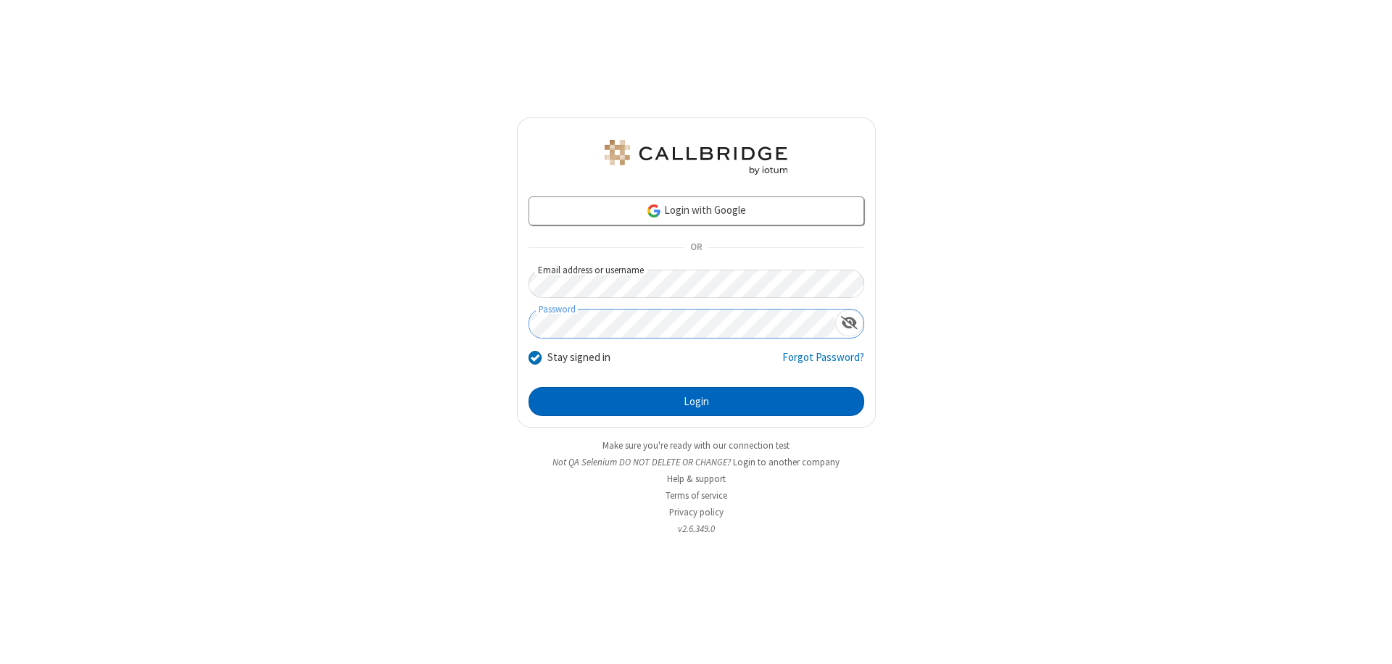
click at [696, 402] on button "Login" at bounding box center [697, 401] width 336 height 29
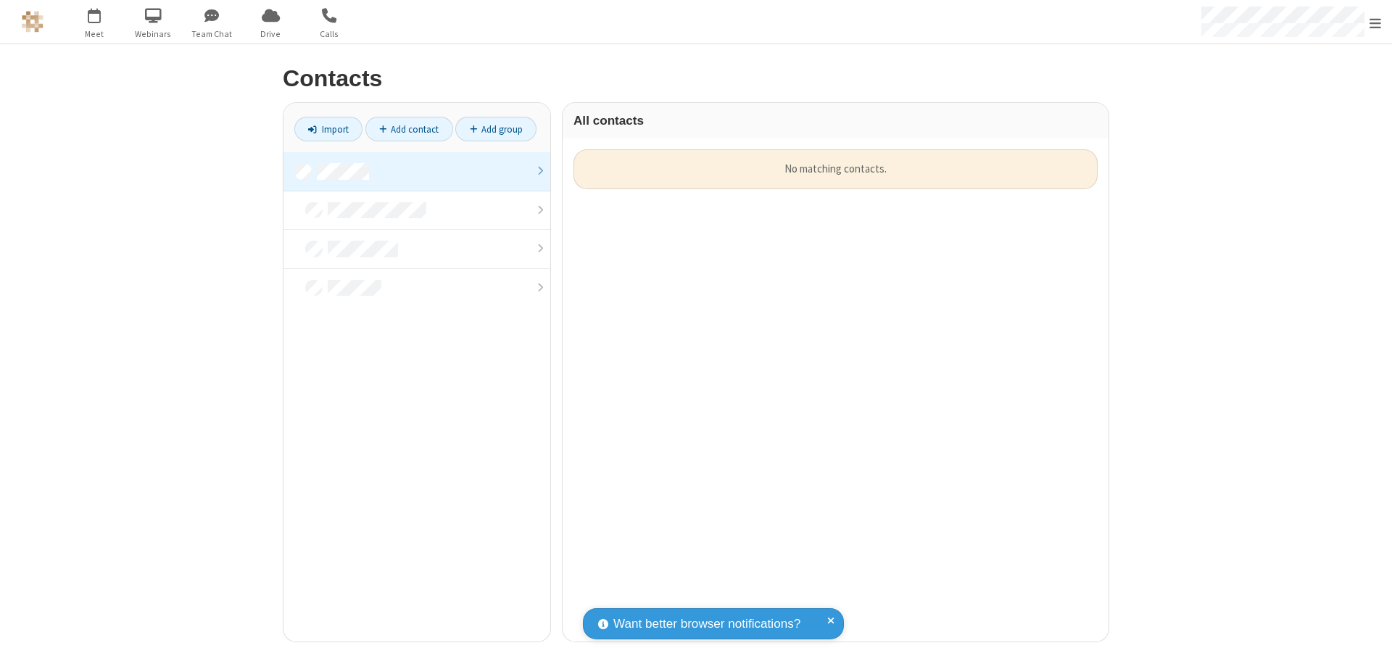
scroll to position [492, 535]
click at [417, 171] on link at bounding box center [416, 171] width 267 height 39
click at [409, 129] on link "Add contact" at bounding box center [409, 129] width 88 height 25
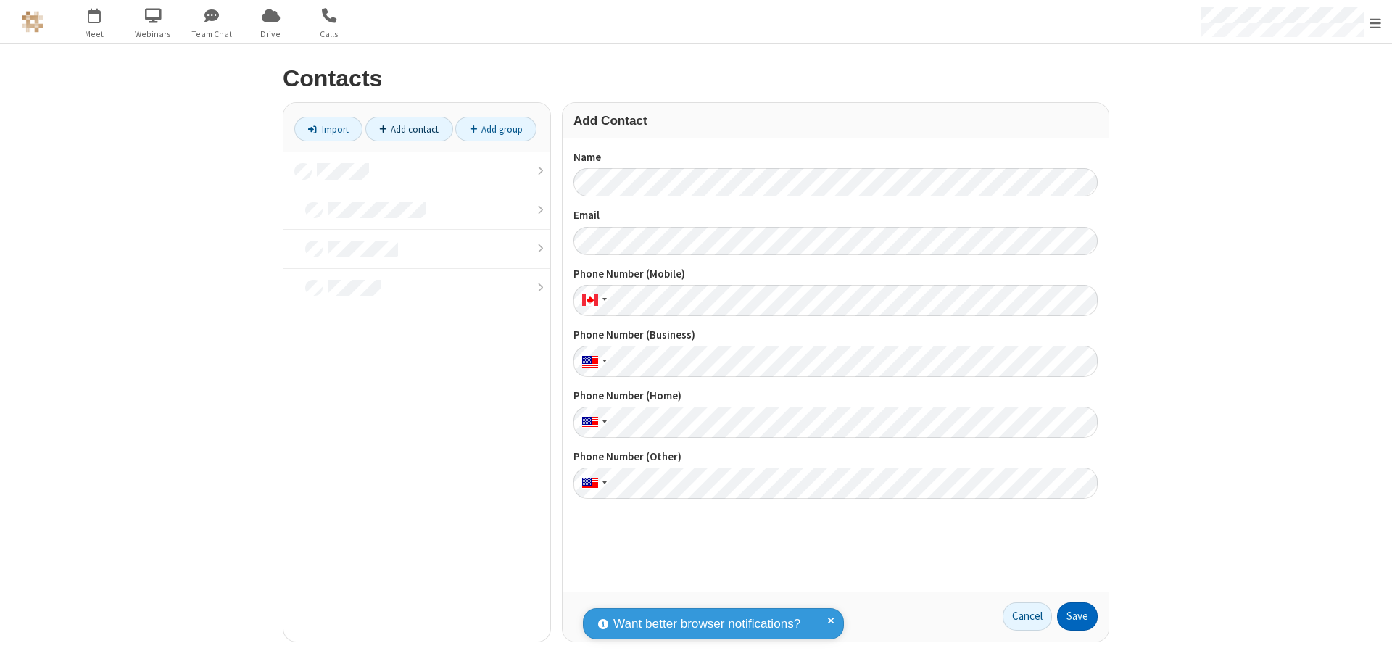
click at [1077, 616] on button "Save" at bounding box center [1077, 616] width 41 height 29
